Goal: Task Accomplishment & Management: Manage account settings

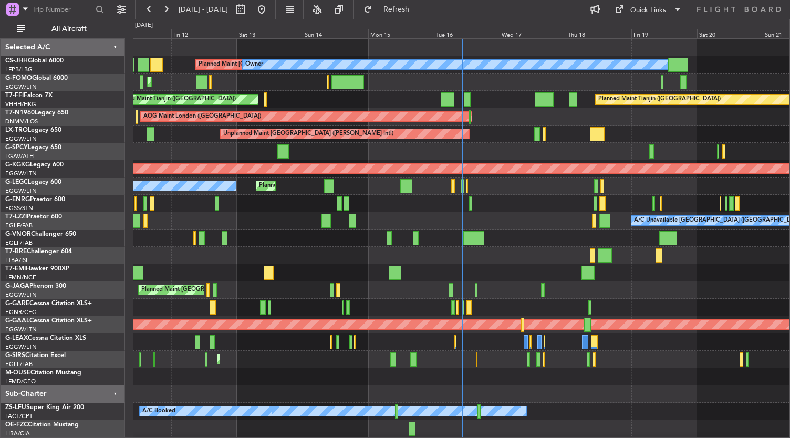
scroll to position [16, 0]
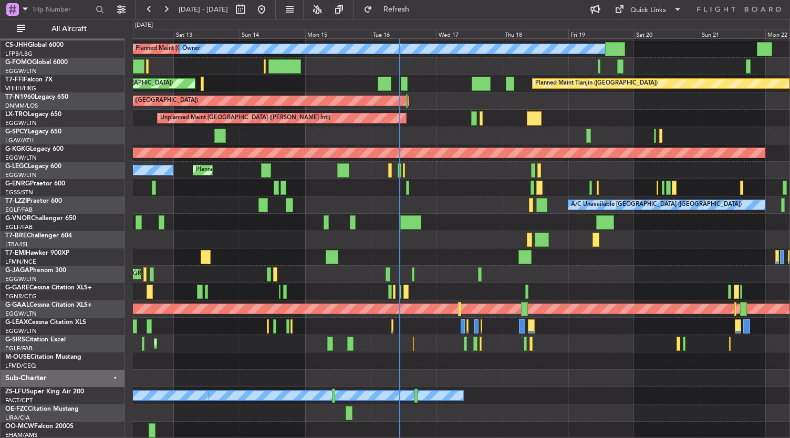
click at [464, 258] on div at bounding box center [461, 256] width 657 height 17
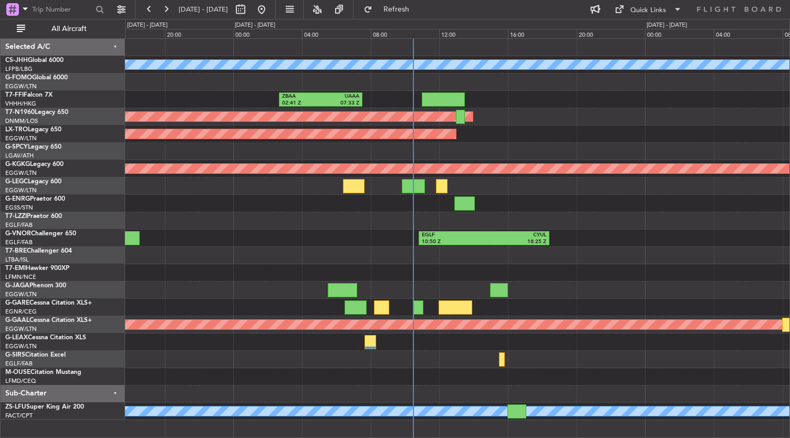
scroll to position [0, 0]
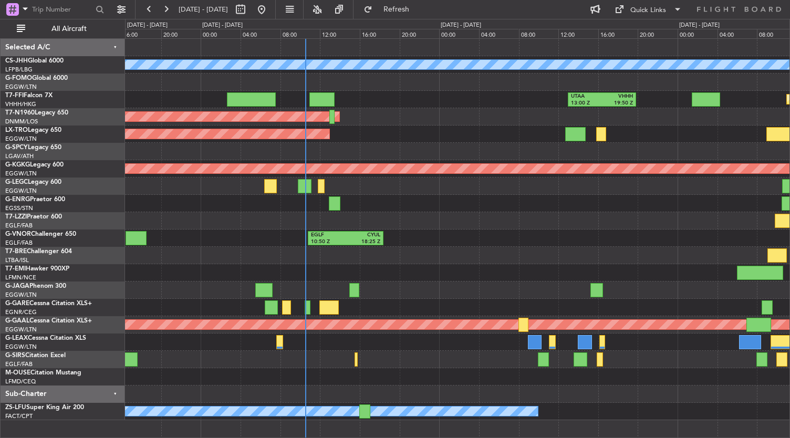
click at [507, 260] on div "Planned Maint [GEOGRAPHIC_DATA] ([GEOGRAPHIC_DATA]) Owner UTAA 13:00 Z VHHH 19:…" at bounding box center [457, 229] width 665 height 381
click at [329, 254] on div at bounding box center [457, 255] width 665 height 17
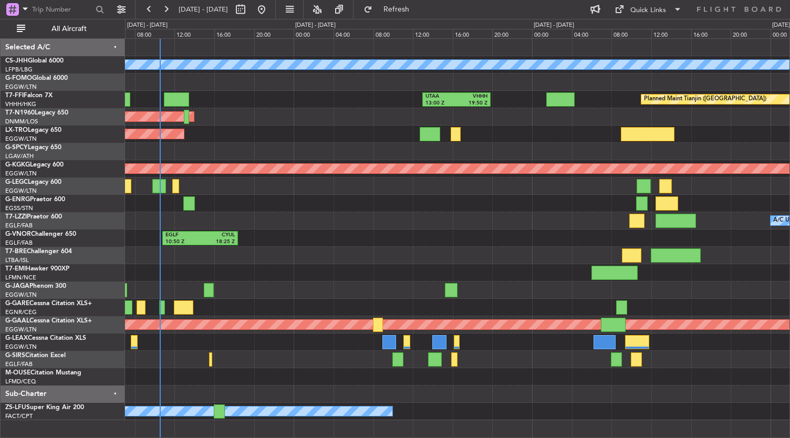
click at [214, 287] on div "Planned Maint [GEOGRAPHIC_DATA] ([GEOGRAPHIC_DATA]) Owner LFPB 13:45 Z CYBG 20:…" at bounding box center [457, 229] width 665 height 381
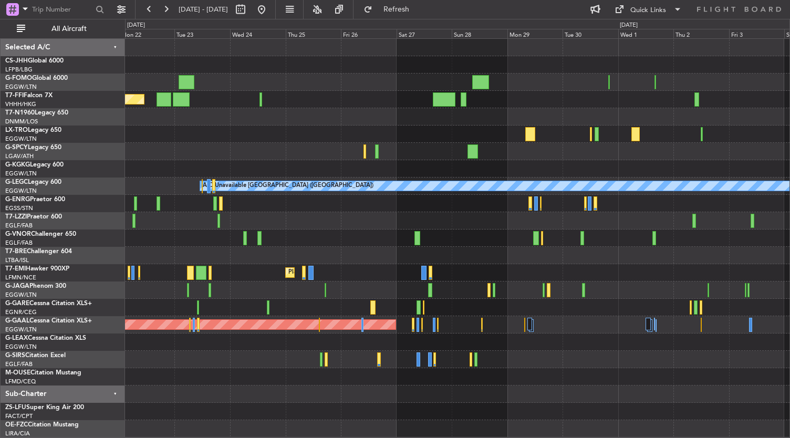
click at [206, 263] on div at bounding box center [457, 255] width 665 height 17
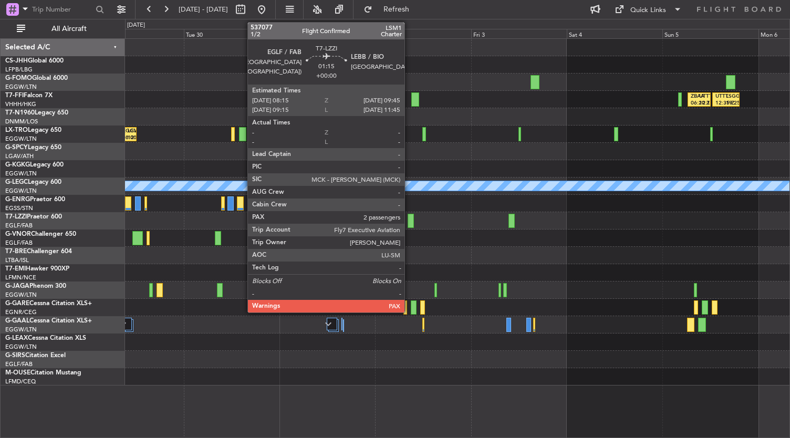
click at [410, 221] on div at bounding box center [411, 221] width 6 height 14
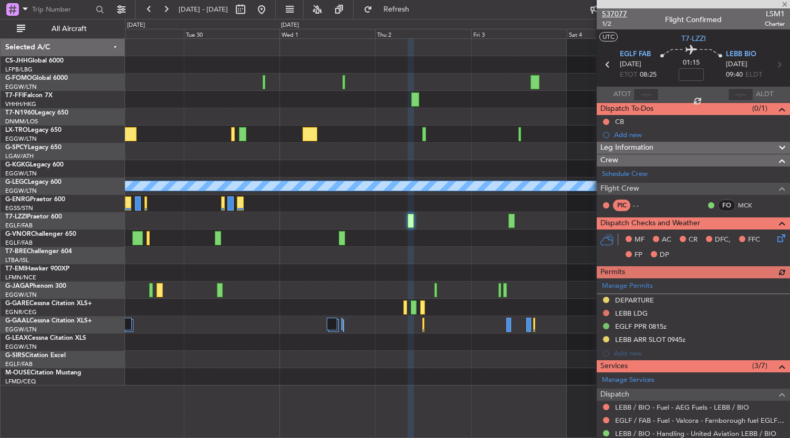
click at [615, 15] on span "537077" at bounding box center [614, 13] width 25 height 11
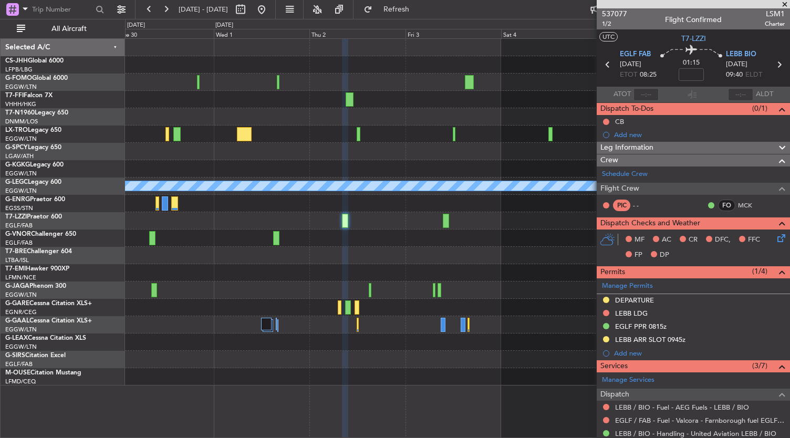
click at [363, 268] on div at bounding box center [457, 272] width 665 height 17
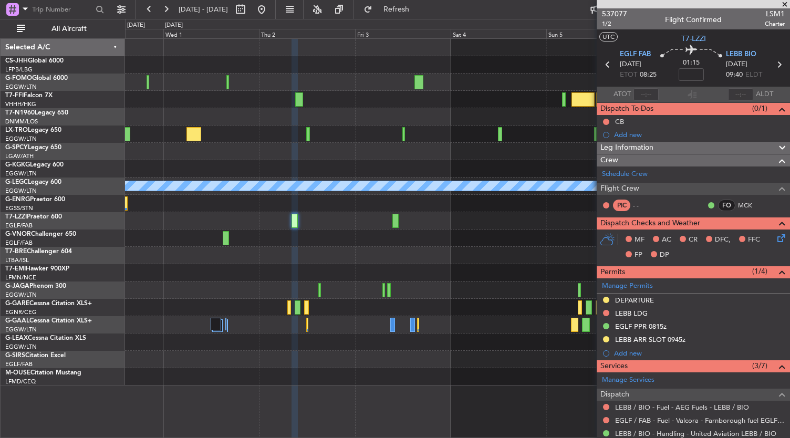
click at [355, 235] on div "A/C Unavailable [GEOGRAPHIC_DATA] ([GEOGRAPHIC_DATA])" at bounding box center [457, 212] width 665 height 347
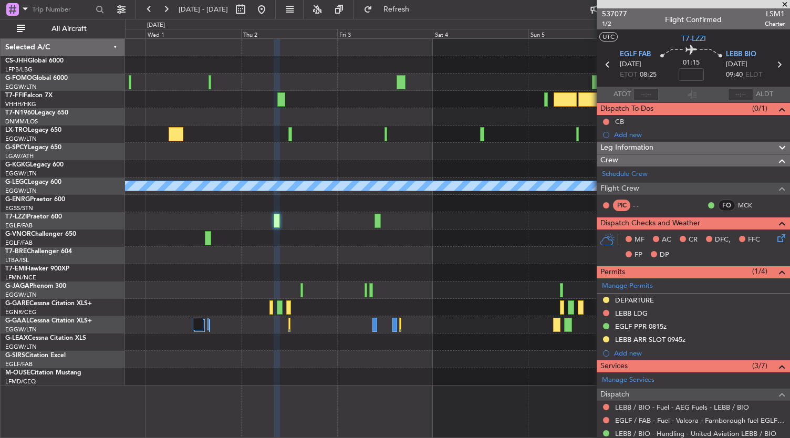
click at [350, 255] on div at bounding box center [457, 255] width 665 height 17
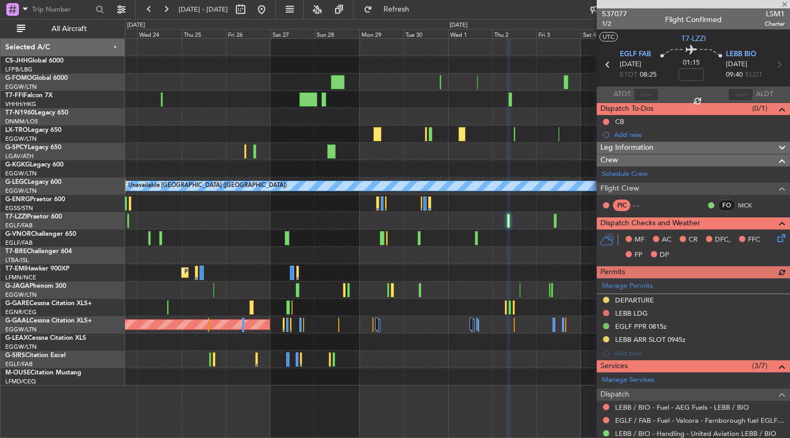
click at [491, 109] on div at bounding box center [457, 116] width 665 height 17
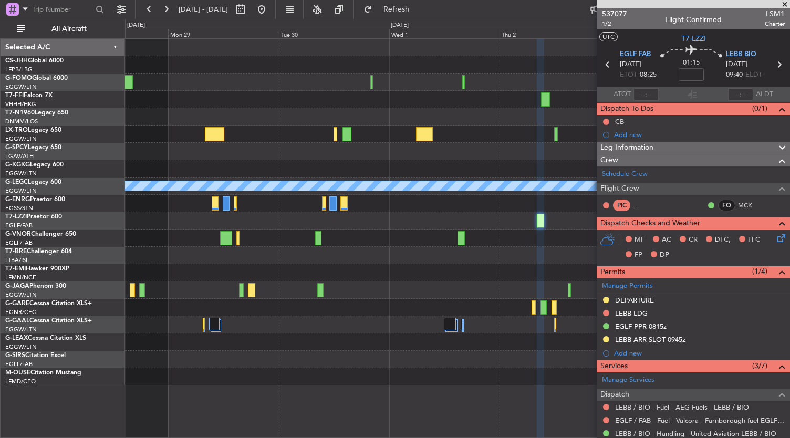
click at [260, 107] on div "A/C Unavailable [GEOGRAPHIC_DATA] ([GEOGRAPHIC_DATA])" at bounding box center [457, 212] width 665 height 347
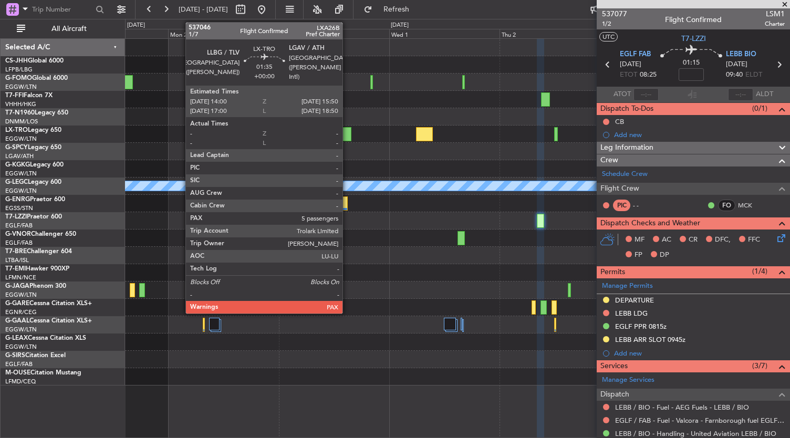
click at [348, 131] on div at bounding box center [346, 134] width 9 height 14
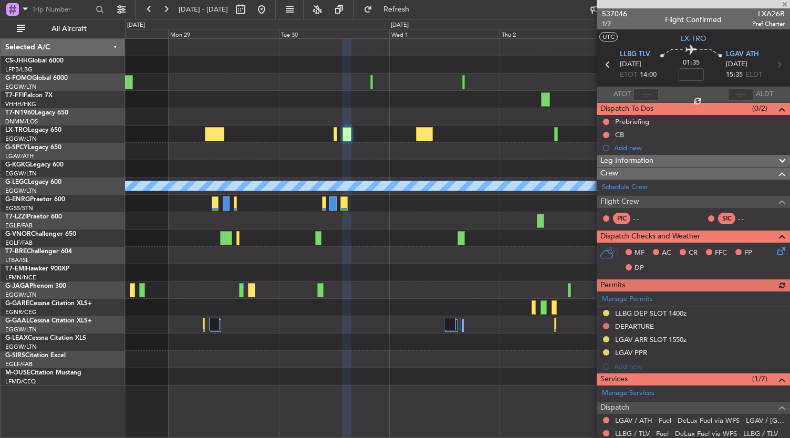
scroll to position [121, 0]
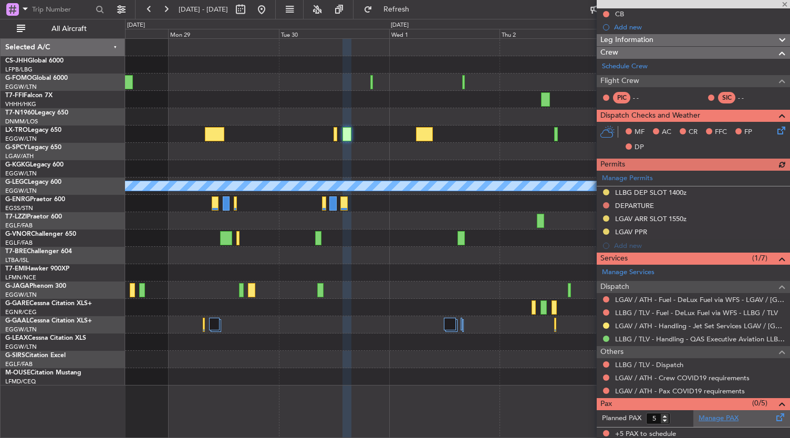
click at [707, 416] on link "Manage PAX" at bounding box center [719, 418] width 40 height 11
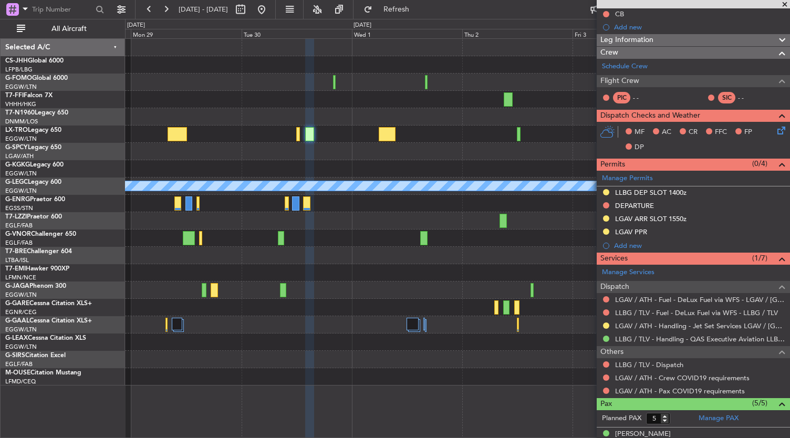
click at [250, 199] on div "A/C Unavailable [GEOGRAPHIC_DATA] ([GEOGRAPHIC_DATA])" at bounding box center [457, 212] width 665 height 347
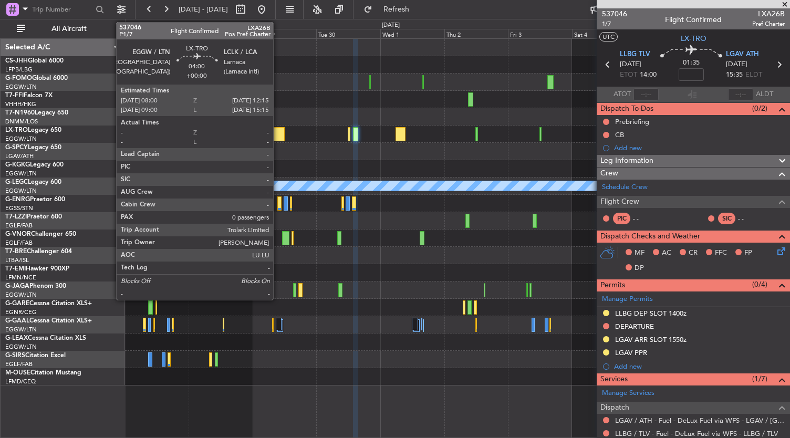
click at [278, 133] on div at bounding box center [279, 134] width 12 height 14
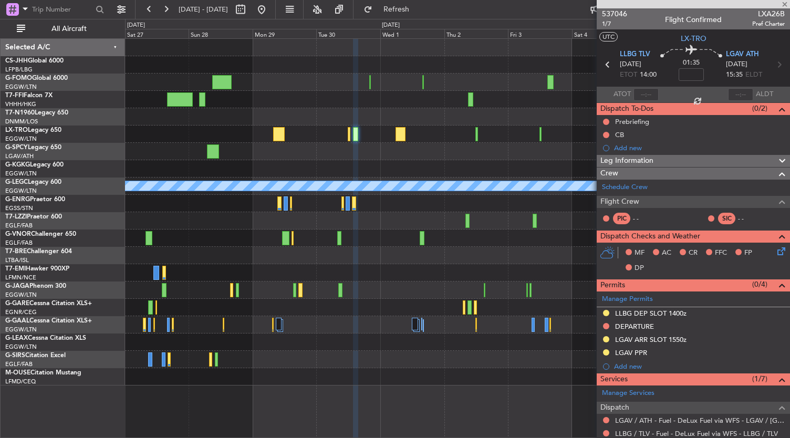
type input "0"
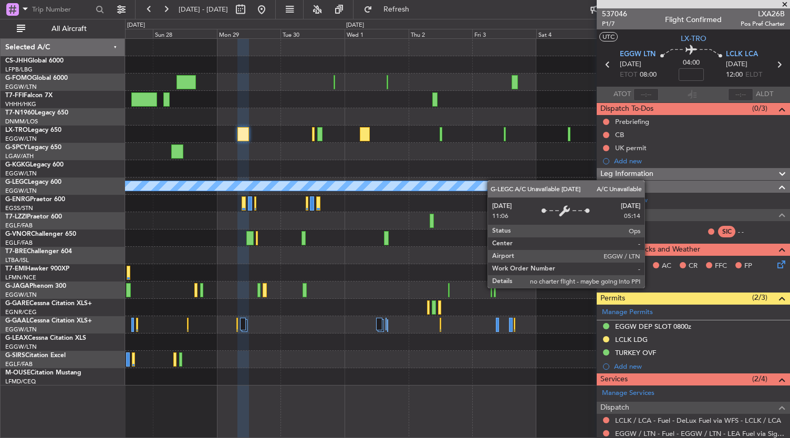
click at [498, 181] on div "Planned Maint Geneva (Cointrin) A/C Unavailable [GEOGRAPHIC_DATA] ([GEOGRAPHIC_…" at bounding box center [457, 212] width 665 height 347
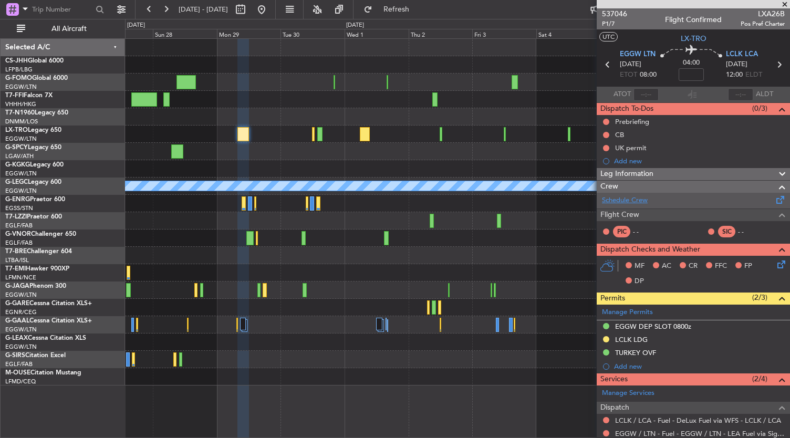
click at [635, 203] on link "Schedule Crew" at bounding box center [625, 200] width 46 height 11
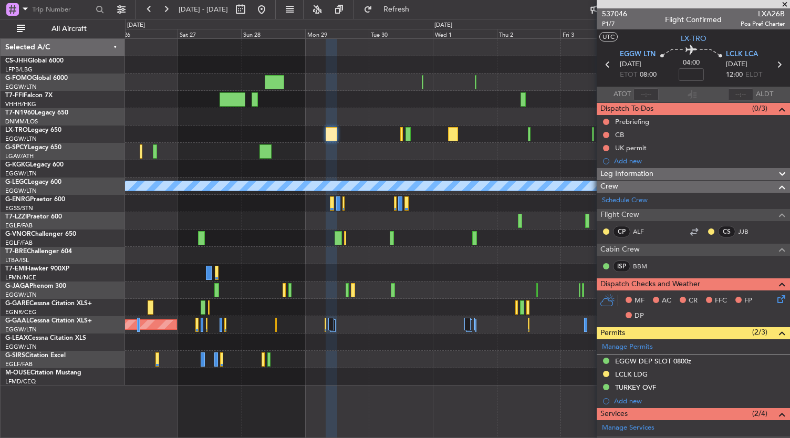
click at [430, 297] on div "A/C Unavailable [GEOGRAPHIC_DATA] ([GEOGRAPHIC_DATA]) Planned Maint [GEOGRAPHIC…" at bounding box center [457, 212] width 665 height 347
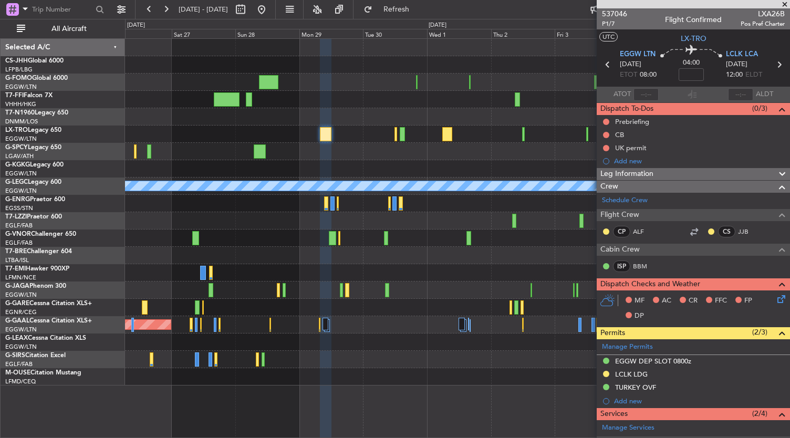
click at [287, 127] on div at bounding box center [457, 134] width 665 height 17
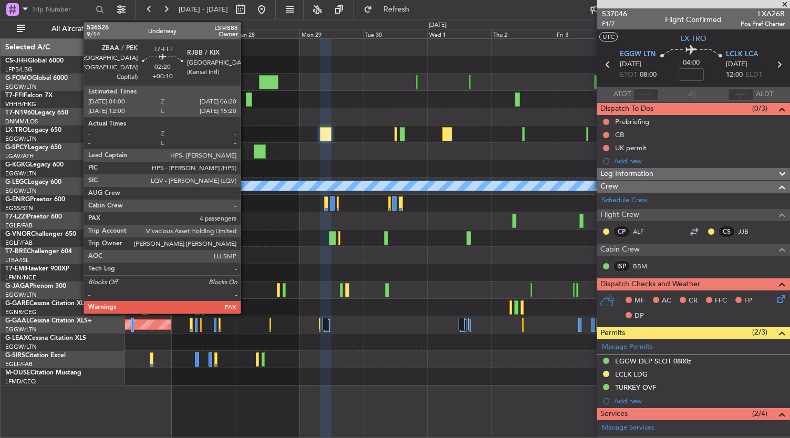
click at [246, 102] on div at bounding box center [249, 99] width 6 height 14
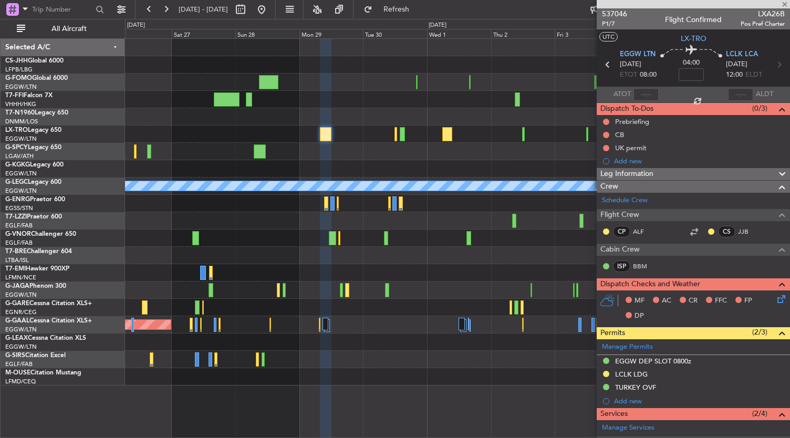
click at [202, 142] on div at bounding box center [457, 134] width 665 height 17
type input "+00:10"
type input "5"
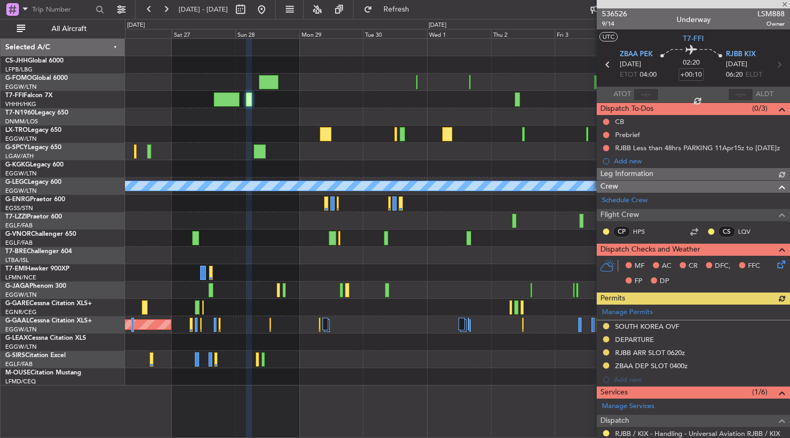
click at [359, 394] on div "A/C Unavailable [GEOGRAPHIC_DATA] ([GEOGRAPHIC_DATA]) Planned Maint [GEOGRAPHIC…" at bounding box center [457, 238] width 665 height 400
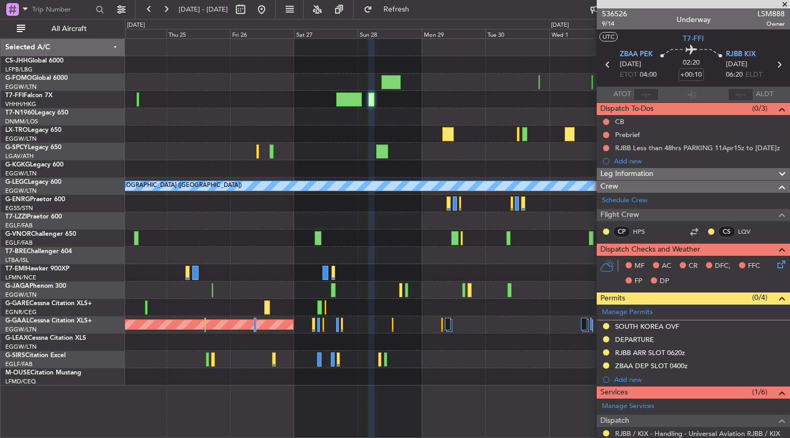
click at [526, 298] on div "Planned Maint Tianjin ([GEOGRAPHIC_DATA]) AOG Maint [GEOGRAPHIC_DATA] ([GEOGRAP…" at bounding box center [457, 212] width 665 height 347
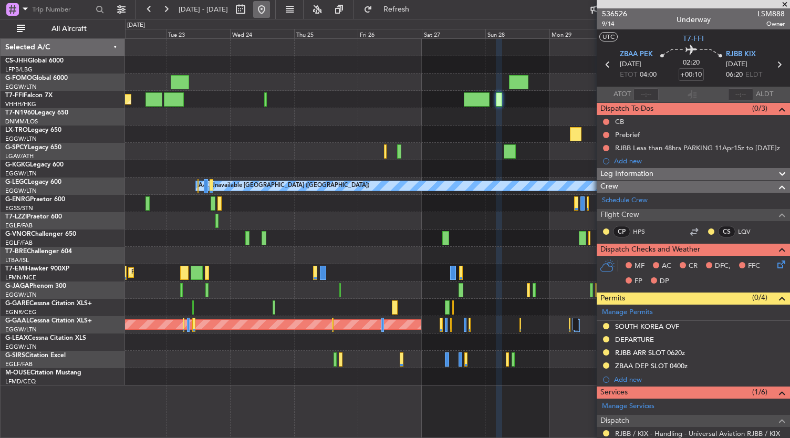
click at [270, 12] on button at bounding box center [261, 9] width 17 height 17
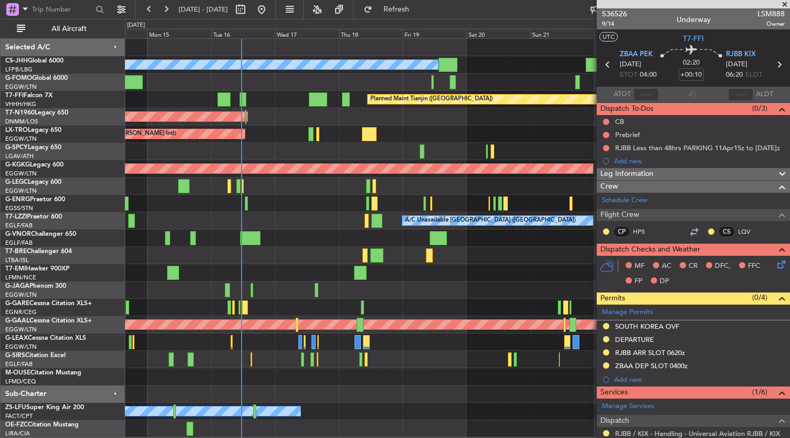
click at [391, 395] on div at bounding box center [457, 393] width 665 height 17
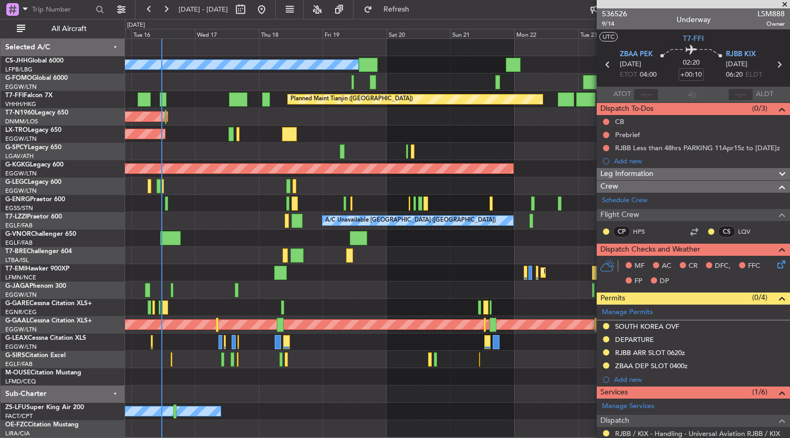
click at [340, 283] on div "Planned Maint [GEOGRAPHIC_DATA] ([GEOGRAPHIC_DATA]) Owner Planned Maint Tianjin…" at bounding box center [457, 238] width 665 height 399
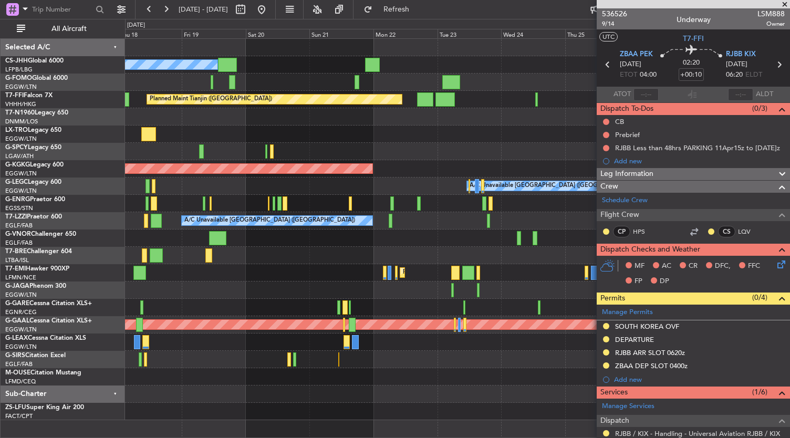
click at [257, 291] on div "Owner Planned Maint [GEOGRAPHIC_DATA] ([GEOGRAPHIC_DATA]) Planned Maint Tianjin…" at bounding box center [457, 229] width 665 height 381
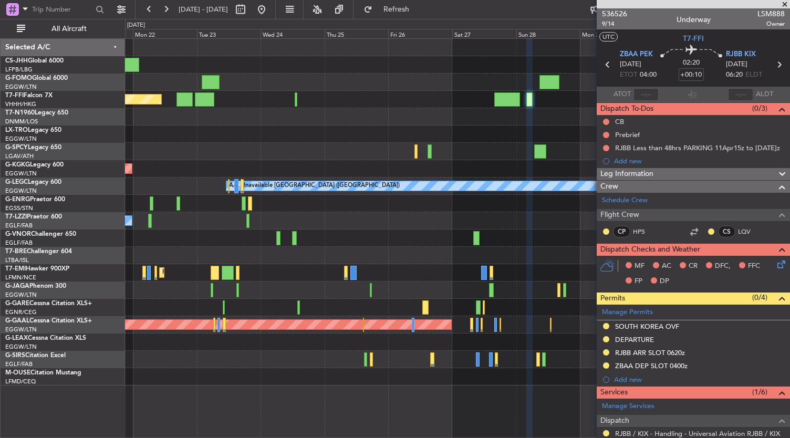
click at [477, 408] on div "Owner Planned Maint Tianjin ([GEOGRAPHIC_DATA]) AOG Maint [GEOGRAPHIC_DATA] ([G…" at bounding box center [457, 238] width 665 height 400
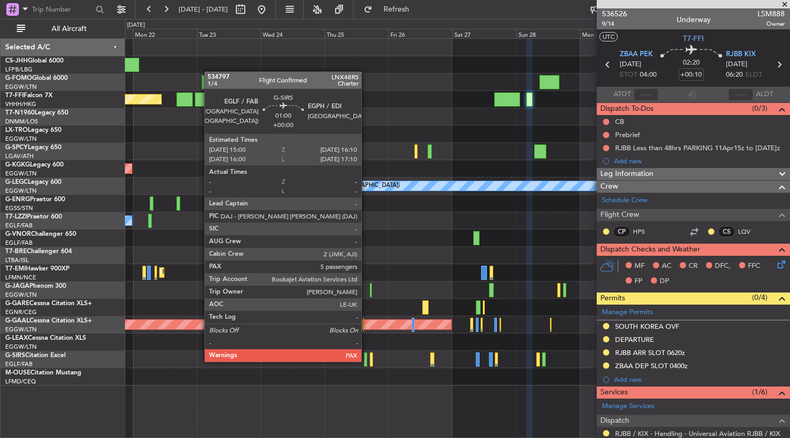
click at [367, 361] on div at bounding box center [365, 359] width 3 height 14
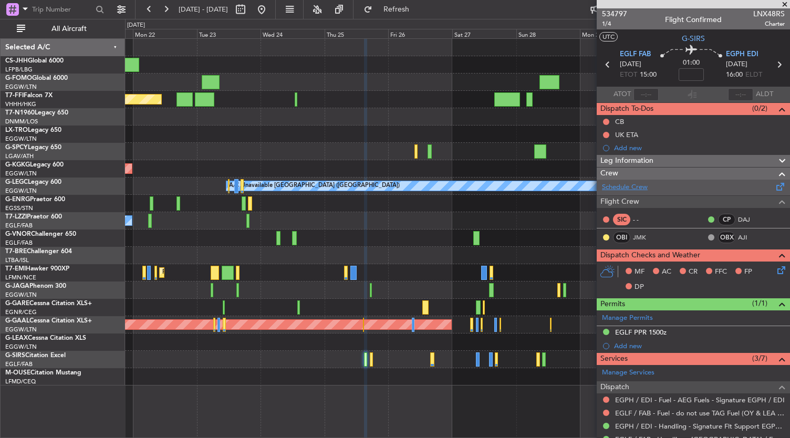
click at [643, 186] on link "Schedule Crew" at bounding box center [625, 187] width 46 height 11
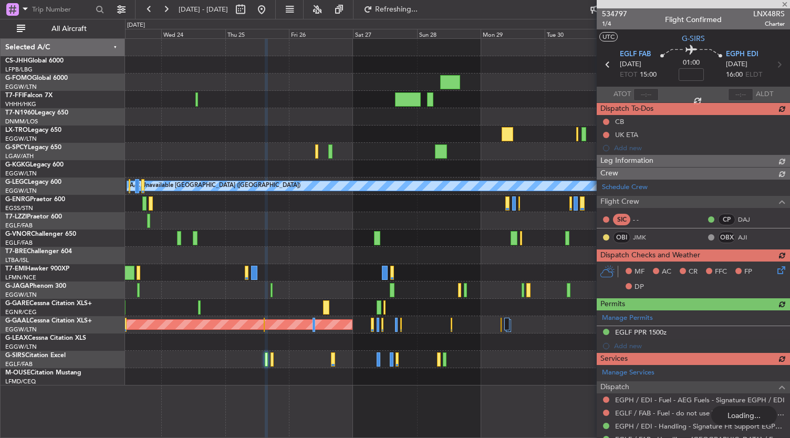
click at [368, 398] on div "Planned Maint Tianjin ([GEOGRAPHIC_DATA]) AOG Maint [GEOGRAPHIC_DATA] ([GEOGRAP…" at bounding box center [457, 238] width 665 height 400
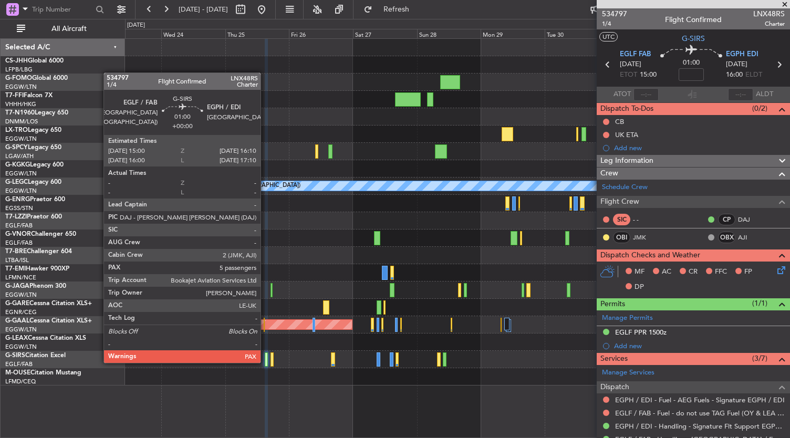
click at [266, 362] on div at bounding box center [266, 359] width 3 height 14
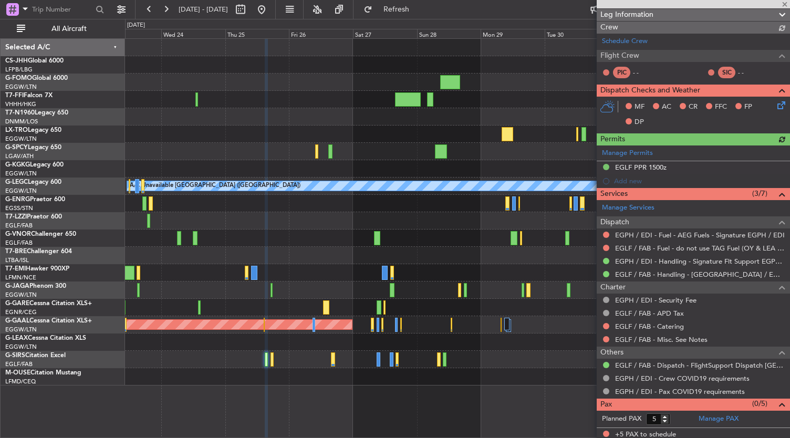
scroll to position [165, 0]
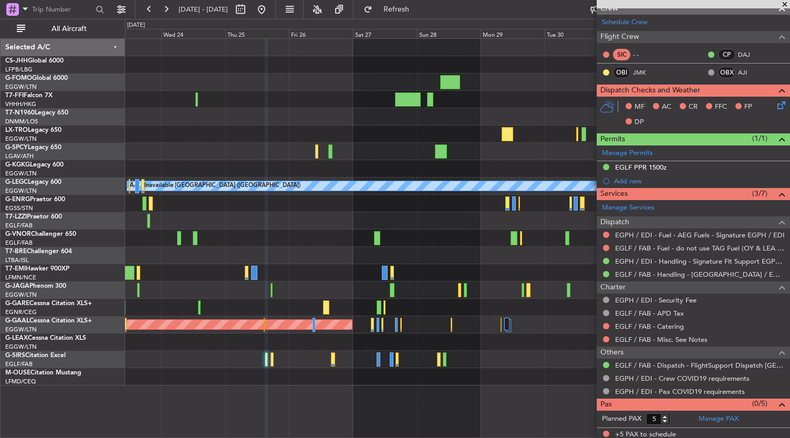
click at [307, 251] on div at bounding box center [457, 255] width 665 height 17
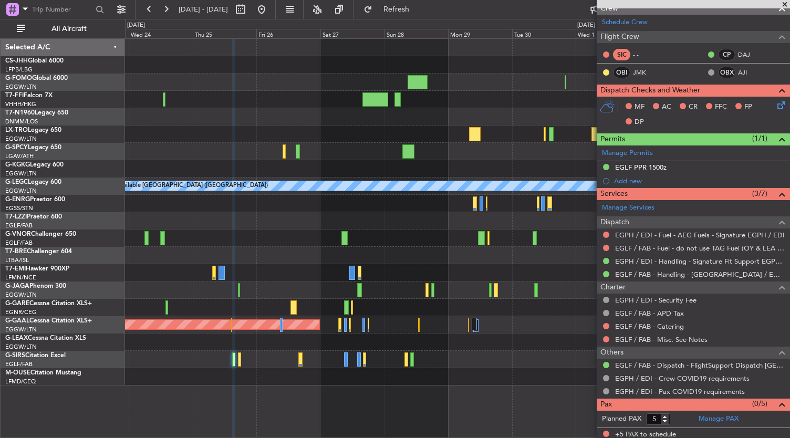
click at [270, 406] on div "Planned Maint Tianjin ([GEOGRAPHIC_DATA]) AOG Maint [GEOGRAPHIC_DATA] ([GEOGRAP…" at bounding box center [457, 238] width 665 height 400
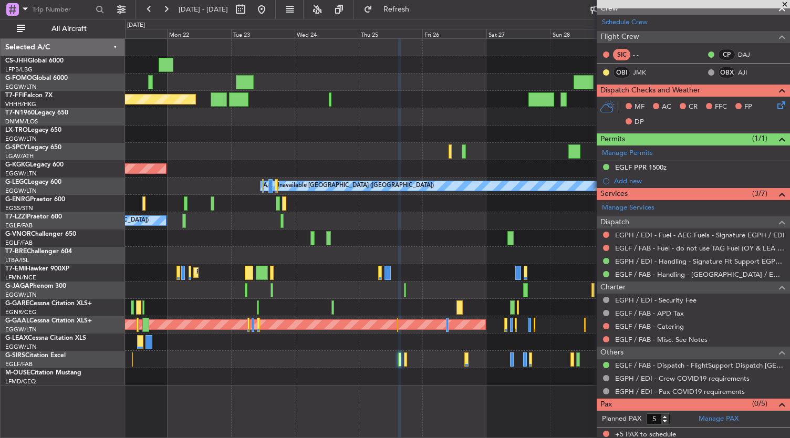
click at [464, 437] on html "[DATE] - [DATE] Refresh Quick Links All Aircraft Owner Planned Maint Tianjin ([…" at bounding box center [395, 219] width 790 height 438
click at [270, 15] on button at bounding box center [261, 9] width 17 height 17
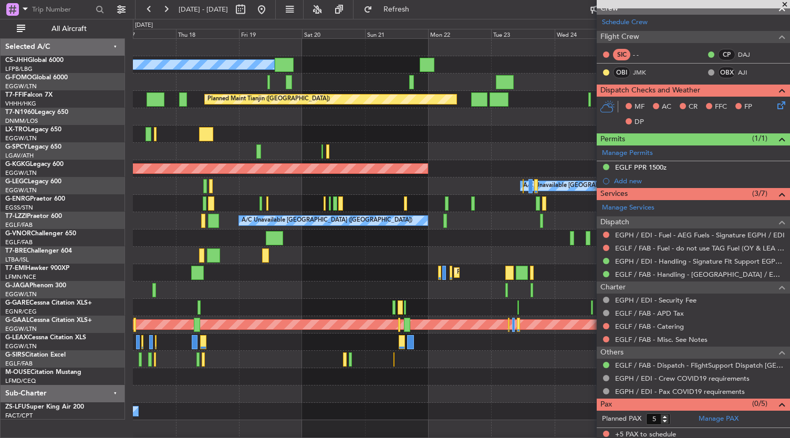
scroll to position [0, 0]
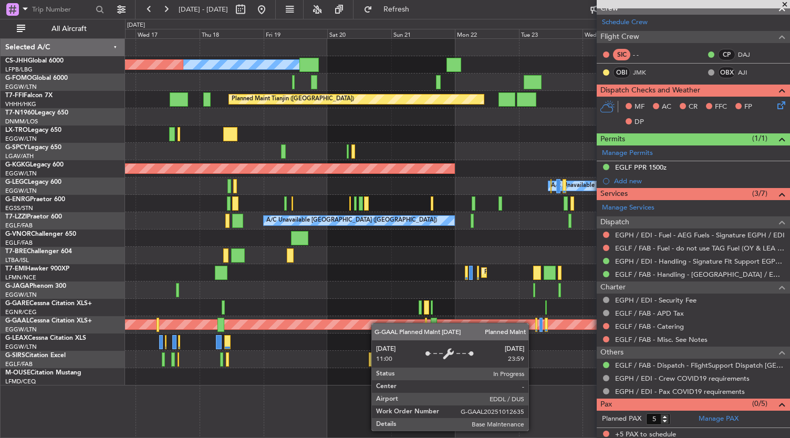
click at [377, 323] on div "Owner Planned Maint [GEOGRAPHIC_DATA] ([GEOGRAPHIC_DATA]) Planned Maint Tianjin…" at bounding box center [457, 212] width 665 height 347
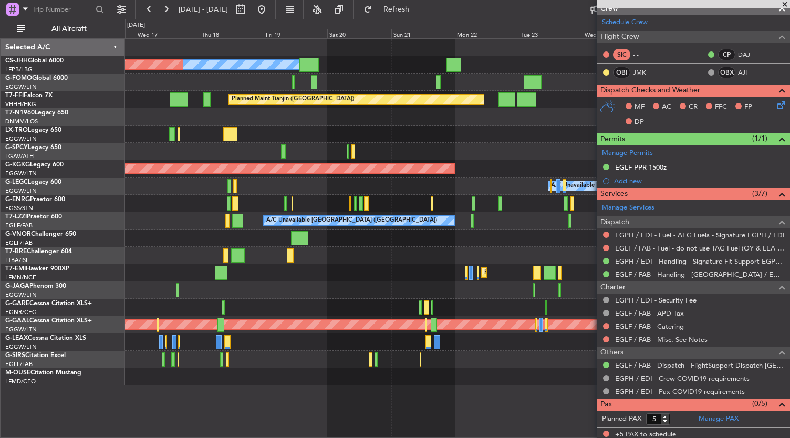
click at [306, 392] on div "Owner Planned Maint [GEOGRAPHIC_DATA] ([GEOGRAPHIC_DATA]) Planned Maint Tianjin…" at bounding box center [457, 238] width 665 height 400
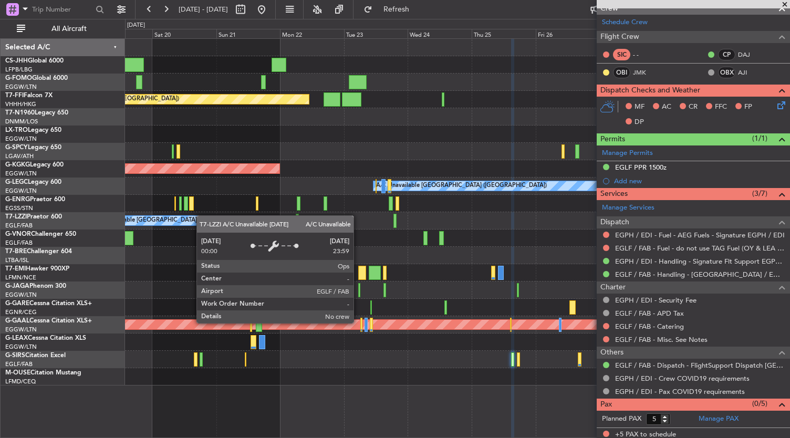
click at [163, 220] on div "Planned Maint [GEOGRAPHIC_DATA] ([GEOGRAPHIC_DATA]) Owner Planned Maint Tianjin…" at bounding box center [457, 212] width 665 height 347
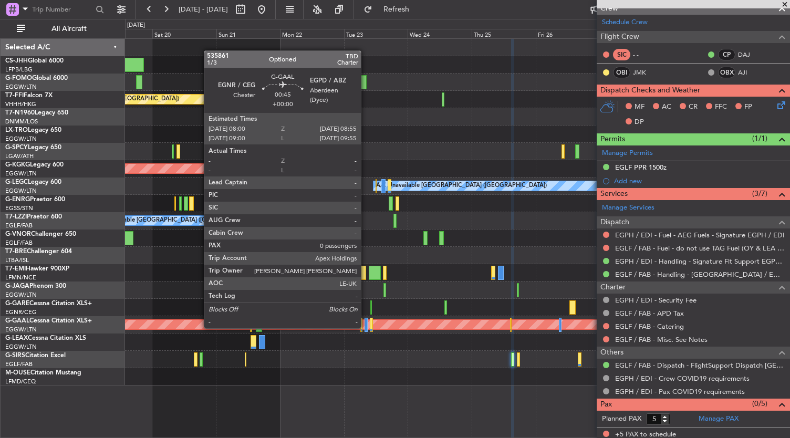
click at [366, 327] on div at bounding box center [365, 325] width 3 height 14
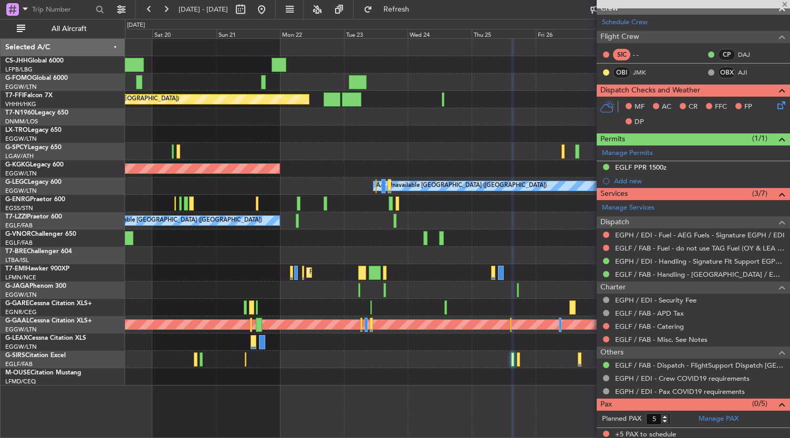
type input "0"
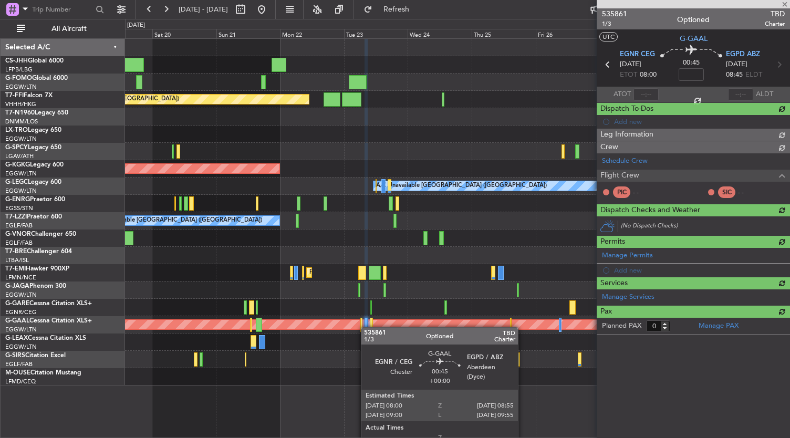
click at [366, 327] on div at bounding box center [365, 325] width 3 height 14
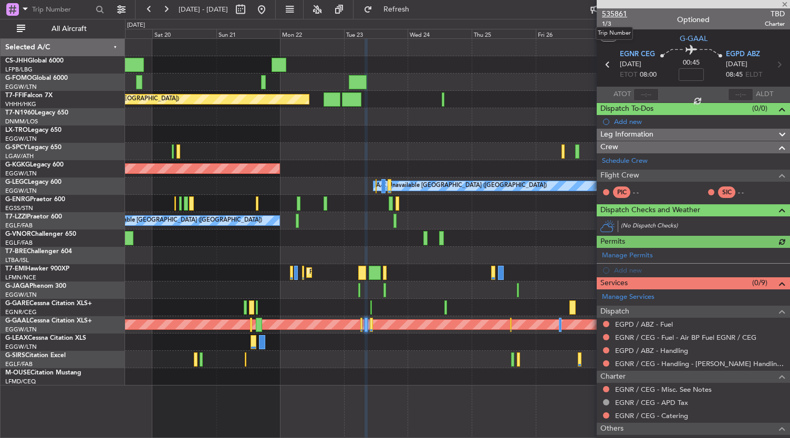
click at [617, 16] on span "535861" at bounding box center [614, 13] width 25 height 11
click at [422, 16] on button "Refresh" at bounding box center [390, 9] width 63 height 17
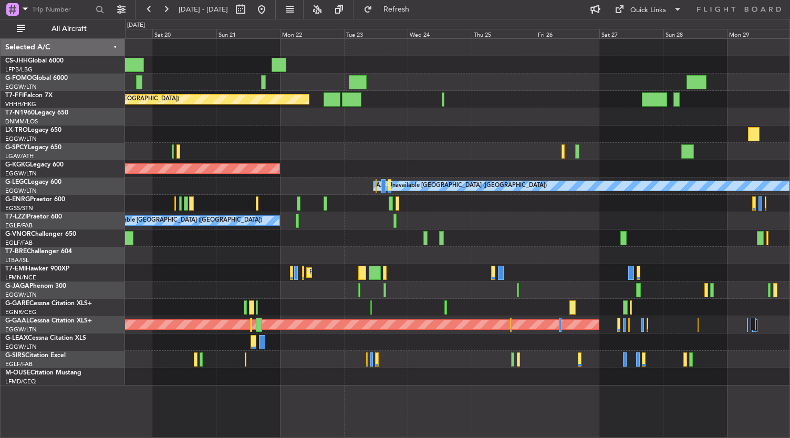
click at [373, 360] on div at bounding box center [457, 359] width 665 height 17
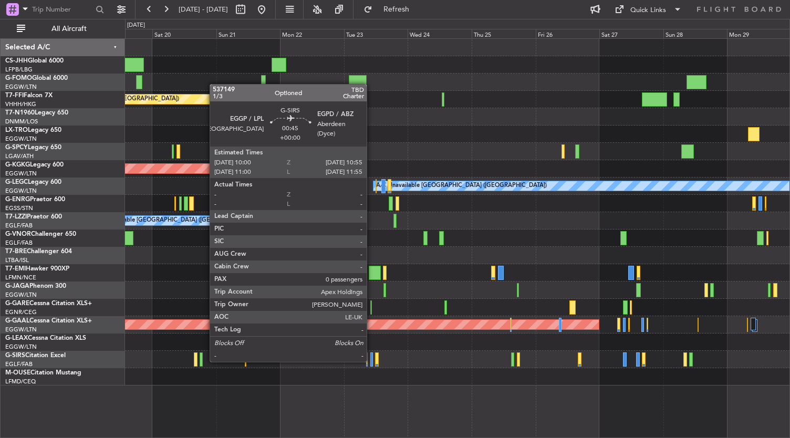
click at [372, 361] on div at bounding box center [371, 359] width 3 height 14
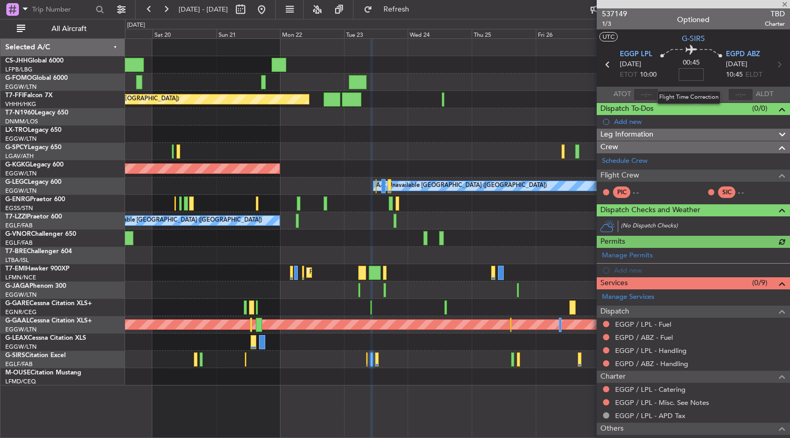
click at [689, 75] on input at bounding box center [691, 74] width 25 height 13
click at [551, 98] on div "Planned Maint Tianjin ([GEOGRAPHIC_DATA])" at bounding box center [457, 99] width 665 height 17
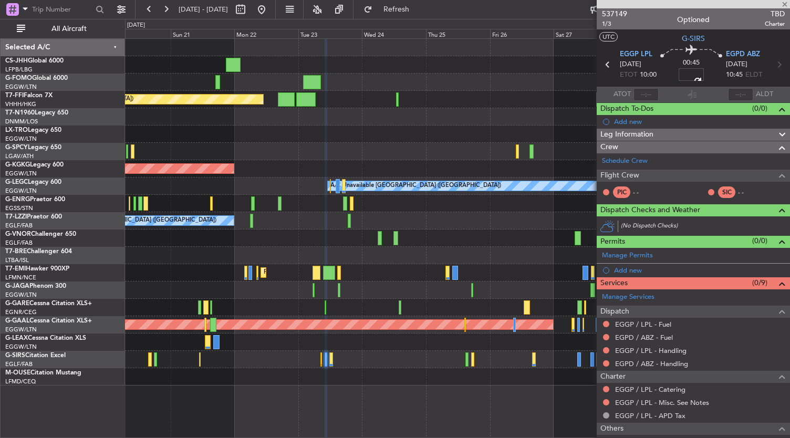
click at [387, 276] on div "Planned Maint [GEOGRAPHIC_DATA]" at bounding box center [457, 272] width 665 height 17
click at [359, 273] on div "Planned Maint [GEOGRAPHIC_DATA]" at bounding box center [457, 272] width 665 height 17
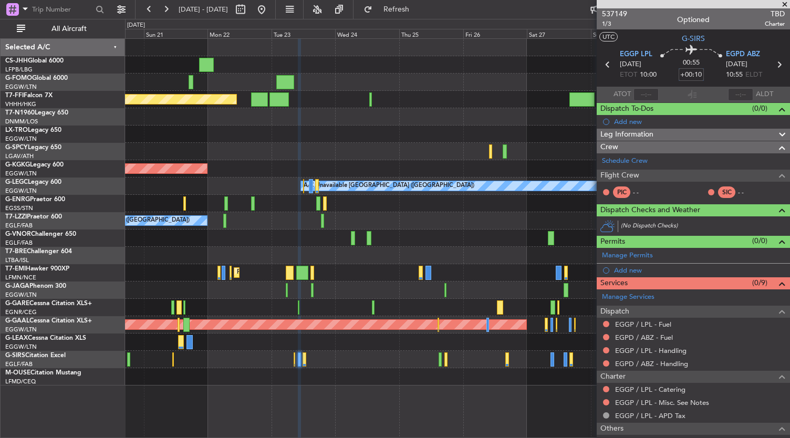
click at [359, 273] on div "Planned Maint [GEOGRAPHIC_DATA]" at bounding box center [457, 272] width 665 height 17
click at [327, 404] on div "Owner Planned Maint Tianjin ([GEOGRAPHIC_DATA]) AOG Maint [GEOGRAPHIC_DATA] ([G…" at bounding box center [457, 238] width 665 height 400
type input "+00:10"
click at [614, 11] on span "537149" at bounding box center [614, 13] width 25 height 11
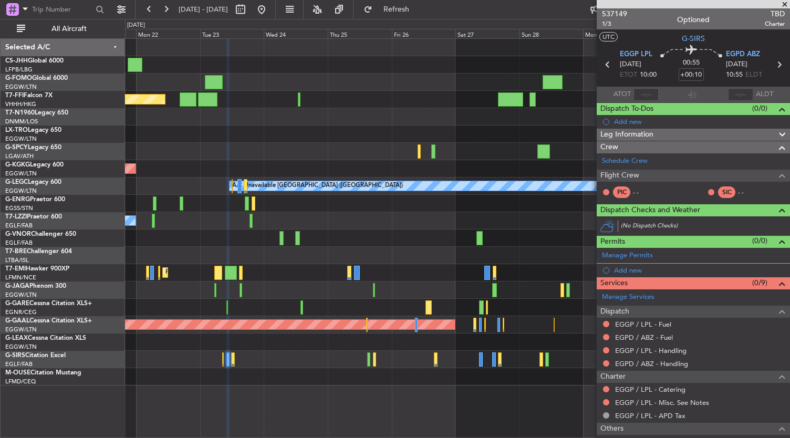
click at [329, 374] on div at bounding box center [457, 376] width 665 height 17
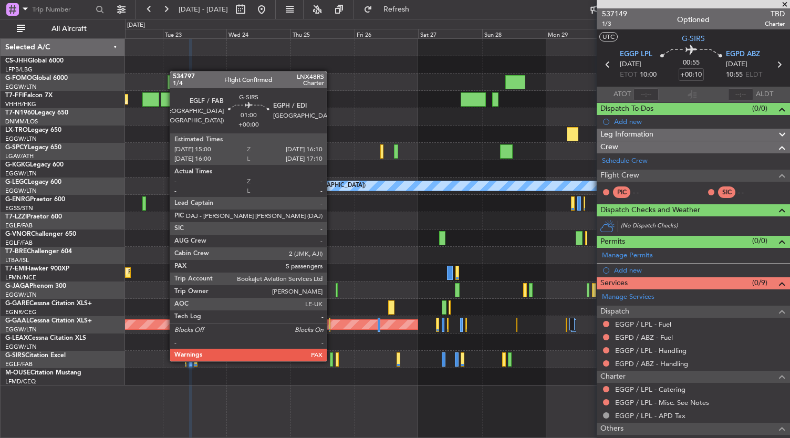
click at [332, 360] on div at bounding box center [331, 359] width 3 height 14
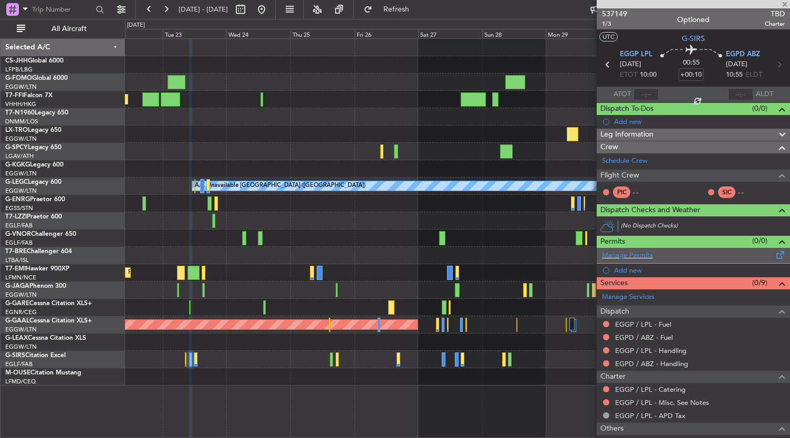
type input "5"
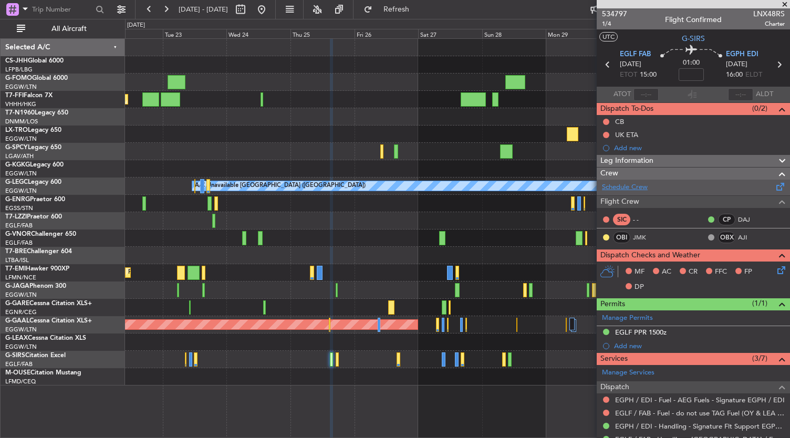
click at [623, 185] on link "Schedule Crew" at bounding box center [625, 187] width 46 height 11
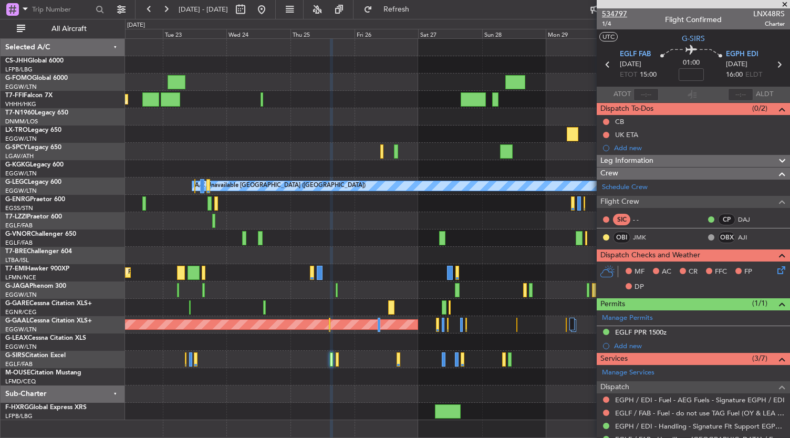
click at [625, 15] on span "534797" at bounding box center [614, 13] width 25 height 11
